Goal: Browse casually

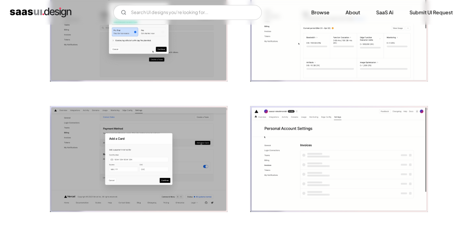
scroll to position [906, 0]
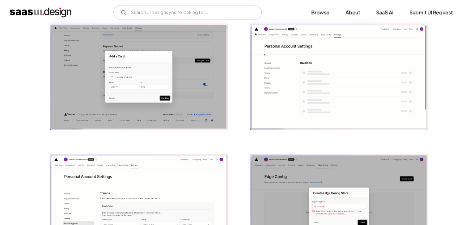
click at [183, 97] on img "open lightbox" at bounding box center [138, 77] width 177 height 106
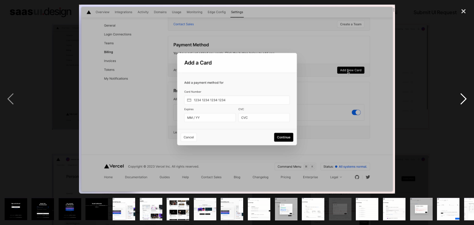
click at [460, 103] on div "next image" at bounding box center [463, 99] width 21 height 189
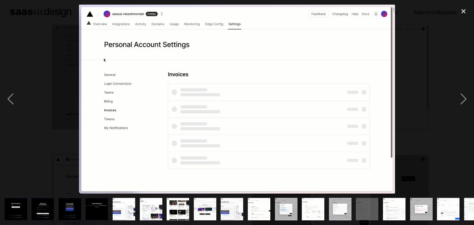
click at [403, 135] on div at bounding box center [237, 99] width 474 height 189
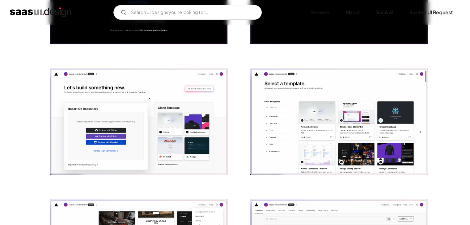
scroll to position [576, 0]
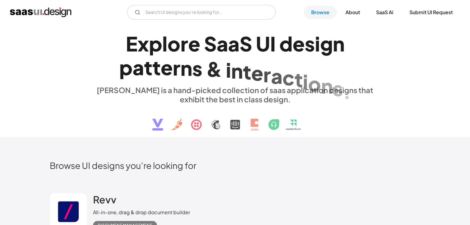
click at [275, 134] on img at bounding box center [234, 120] width 187 height 32
